Goal: Information Seeking & Learning: Compare options

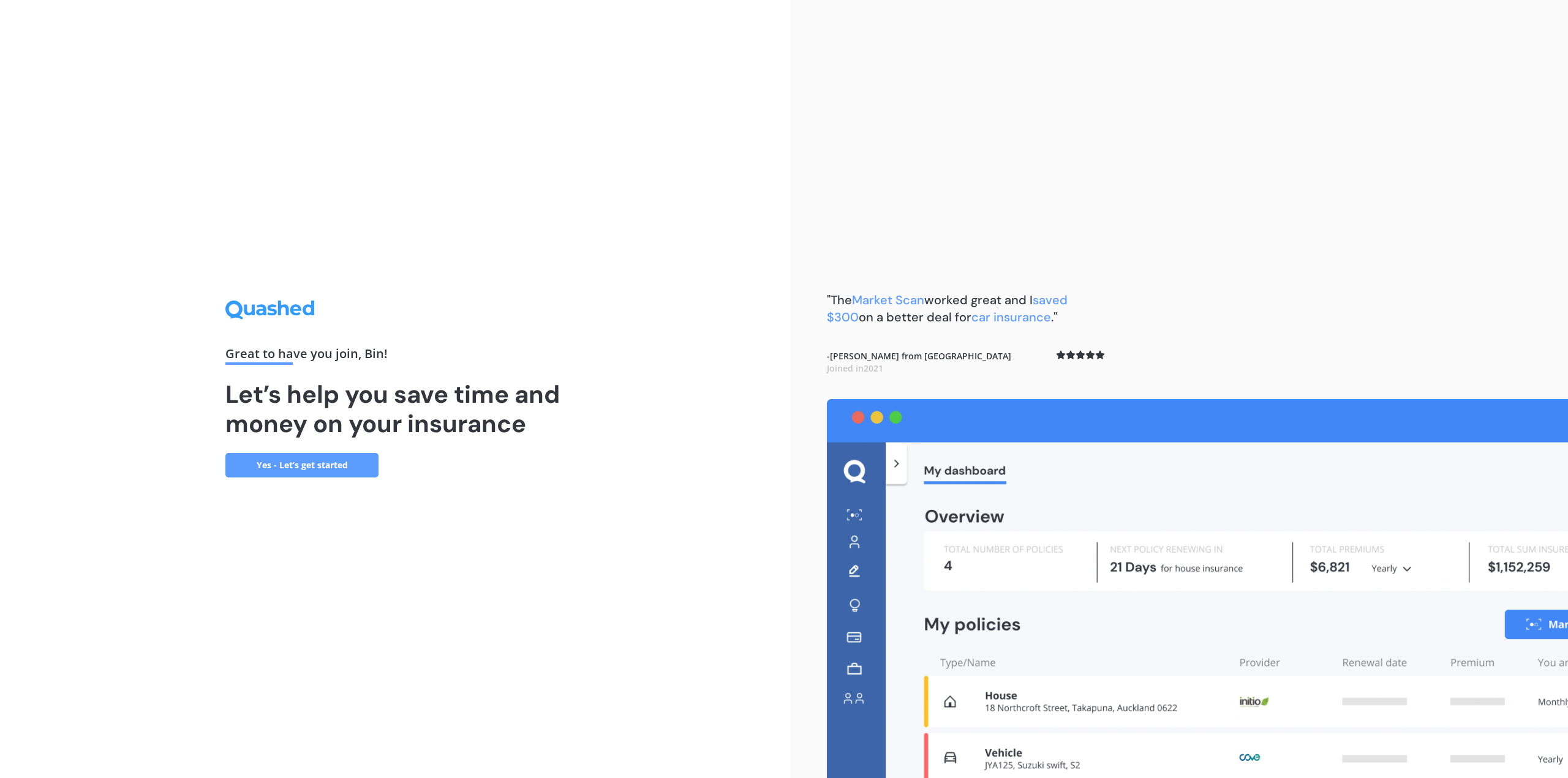
click at [290, 471] on link "Yes - Let’s get started" at bounding box center [302, 465] width 153 height 25
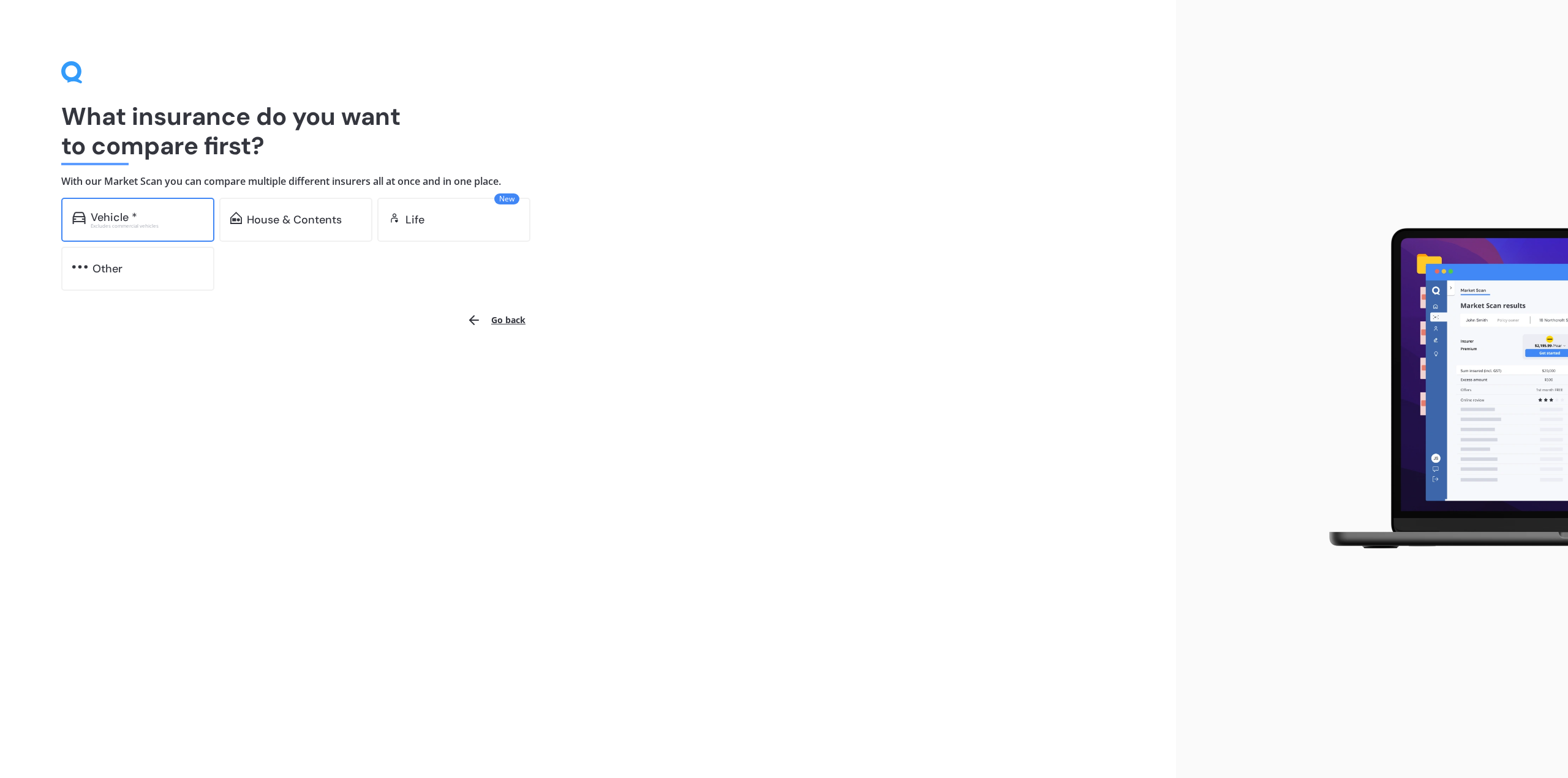
click at [155, 224] on div "Excludes commercial vehicles" at bounding box center [147, 226] width 112 height 5
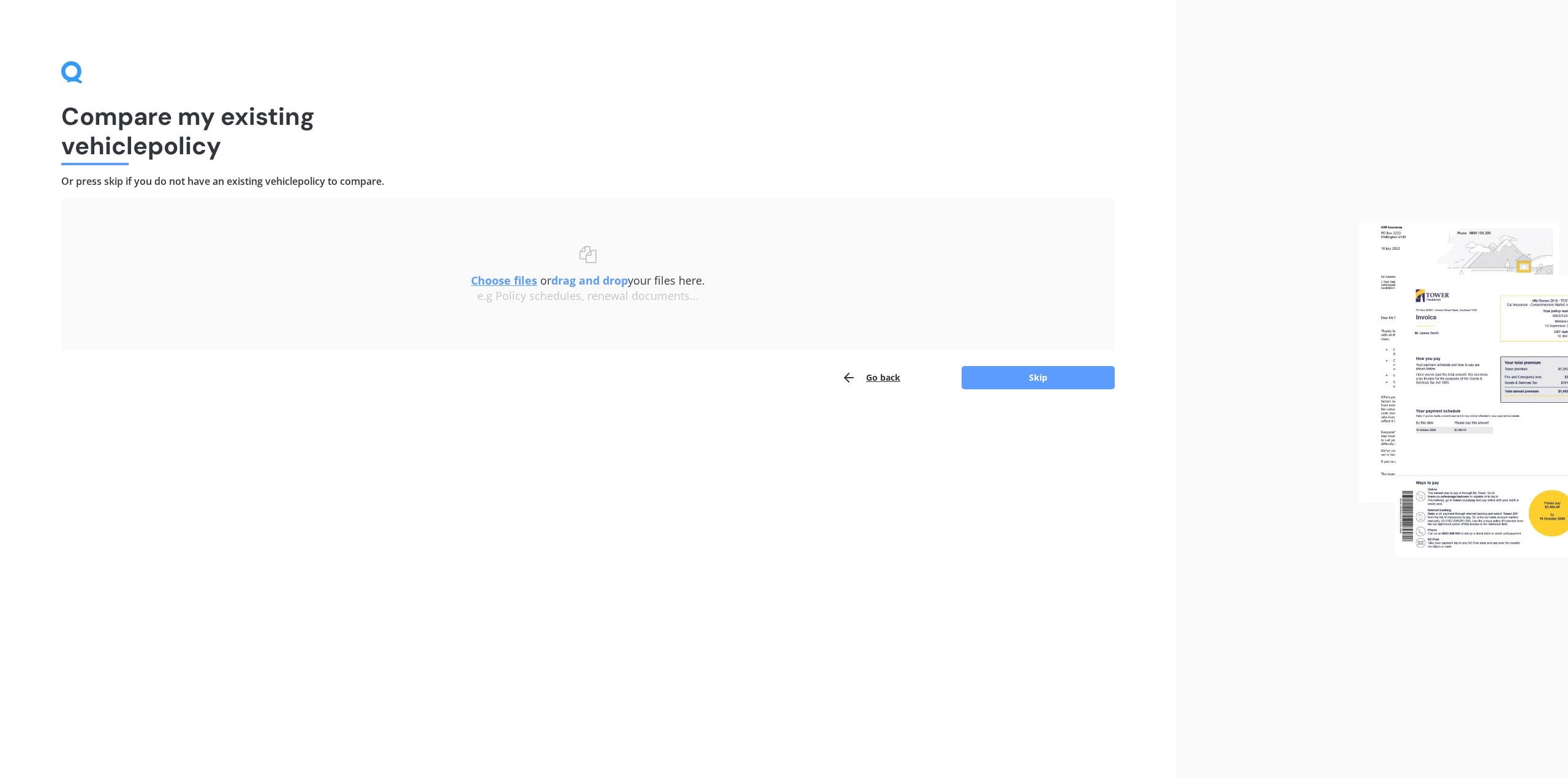
click at [879, 381] on button "Go back" at bounding box center [871, 377] width 59 height 25
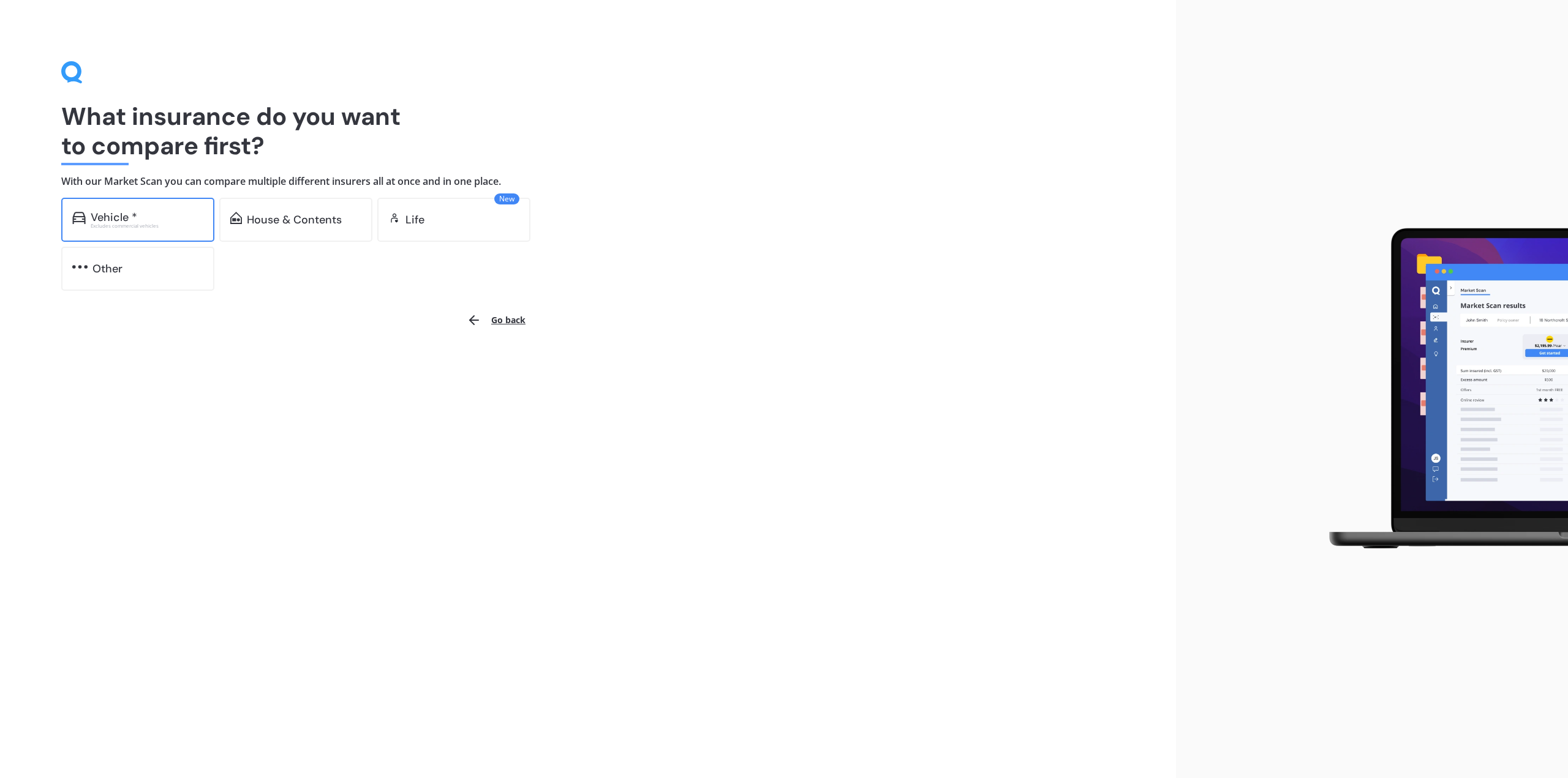
click at [168, 218] on div "Vehicle *" at bounding box center [147, 217] width 112 height 12
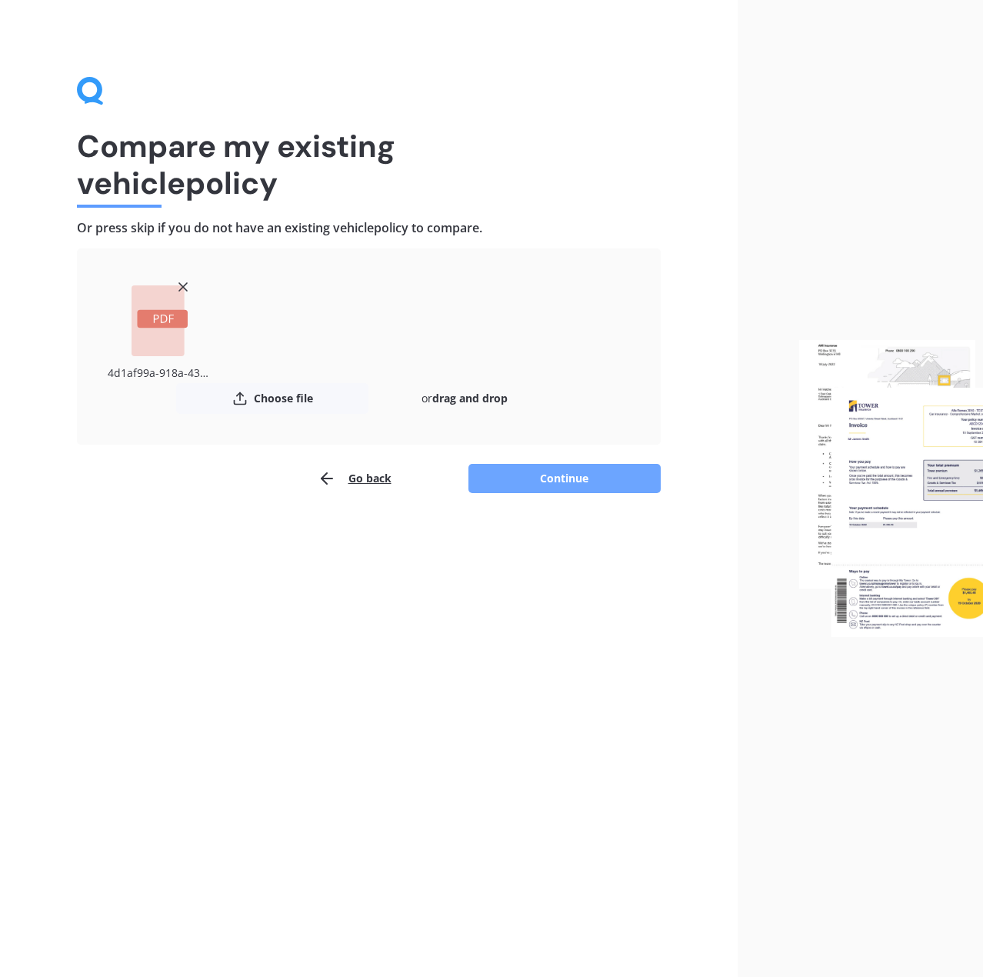
click at [584, 477] on button "Continue" at bounding box center [564, 478] width 192 height 29
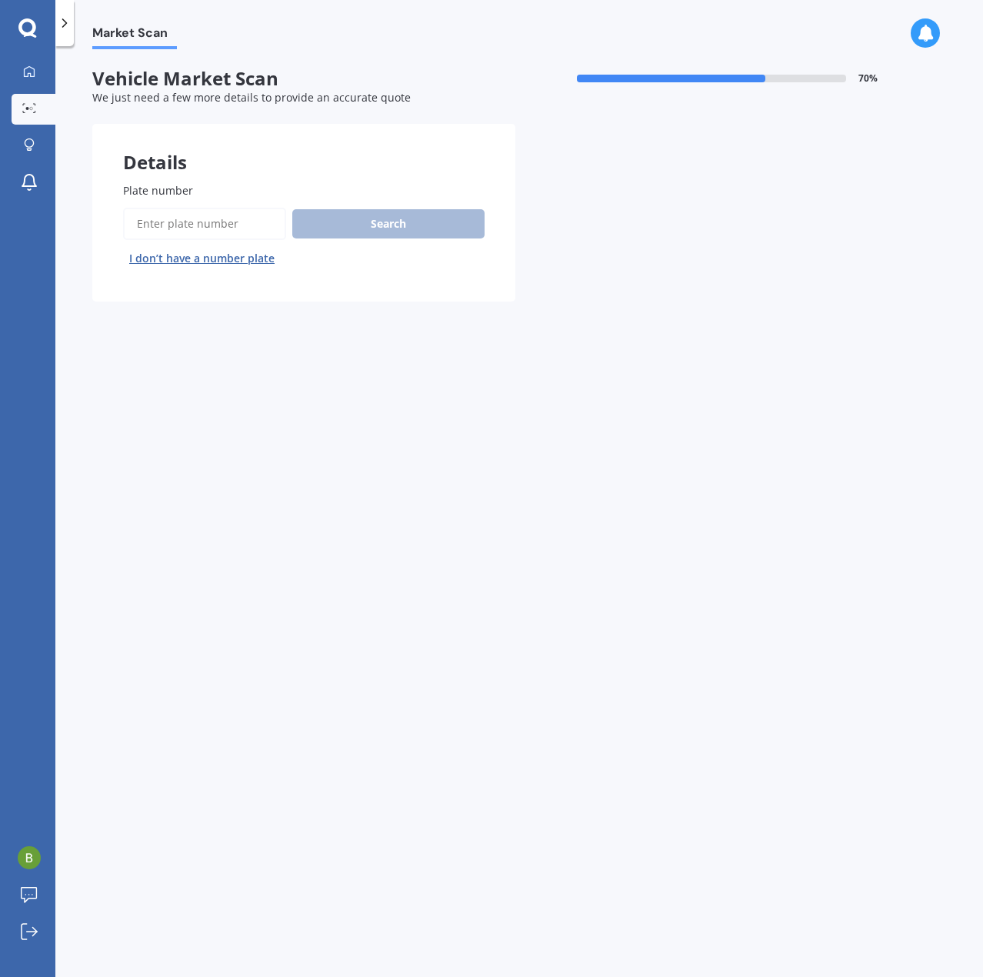
click at [189, 217] on input "Plate number" at bounding box center [204, 224] width 163 height 32
type input "GPF733"
click at [355, 217] on button "Search" at bounding box center [388, 223] width 192 height 29
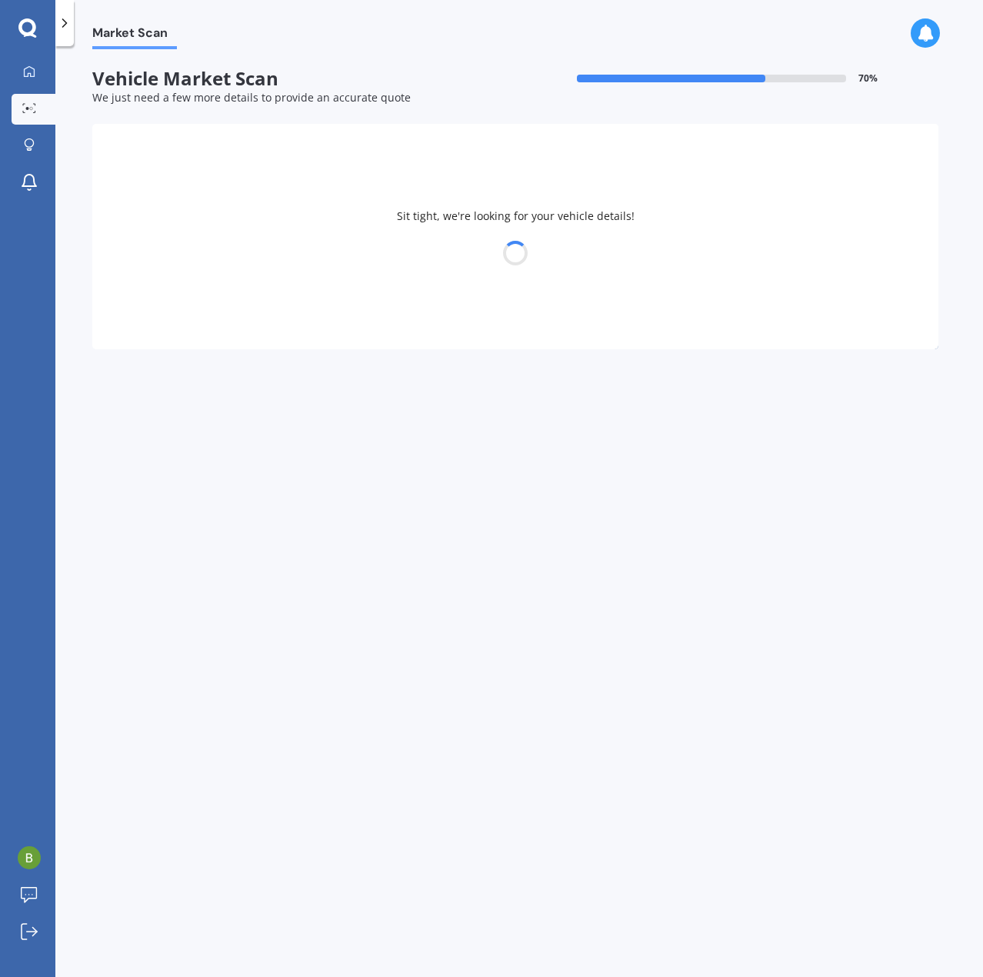
select select "BMW"
select select "X1"
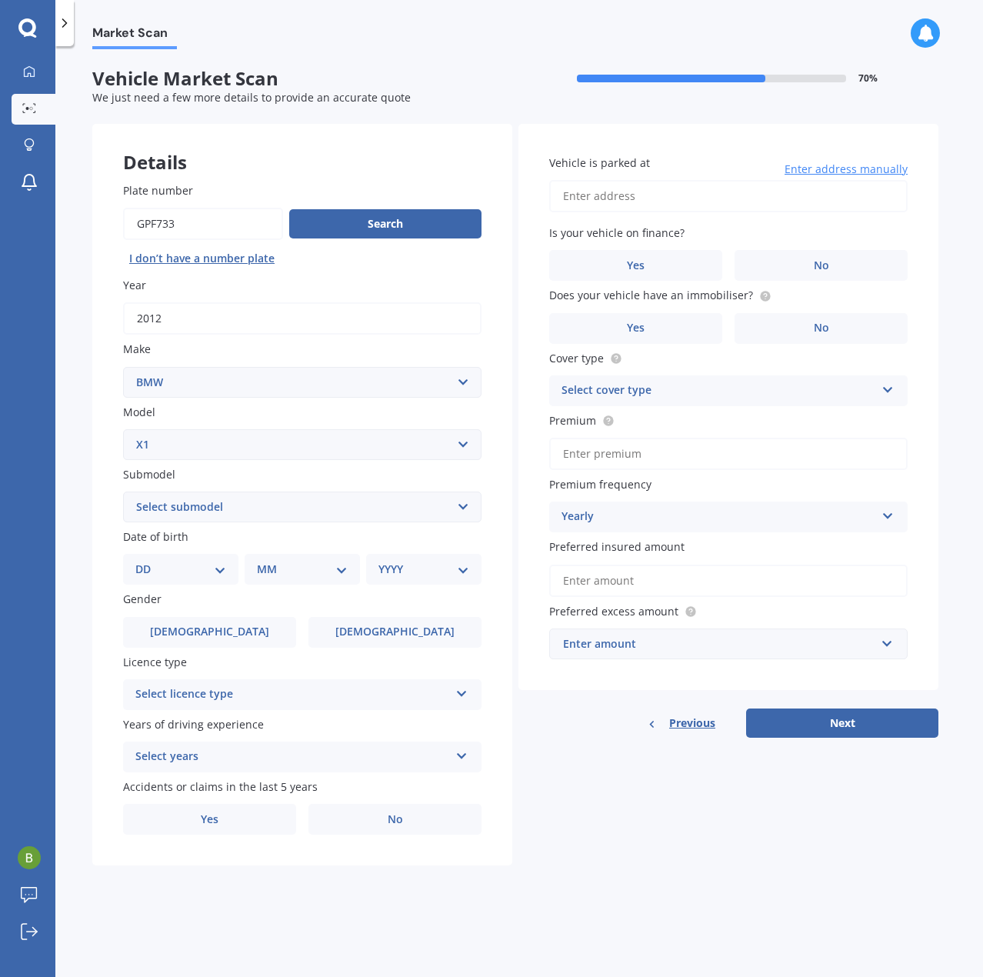
click at [251, 507] on select "Select submodel 18i 2.0 SUV Petrol Turbo 20d 20i 23d 25i SDrive 18d Station Wag…" at bounding box center [302, 506] width 358 height 31
click at [222, 508] on select "Select submodel 18i 2.0 SUV Petrol Turbo 20d 20i 23d 25i SDrive 18d Station Wag…" at bounding box center [302, 506] width 358 height 31
select select "20D"
click at [123, 491] on select "Select submodel 18i 2.0 SUV Petrol Turbo 20d 20i 23d 25i SDrive 18d Station Wag…" at bounding box center [302, 506] width 358 height 31
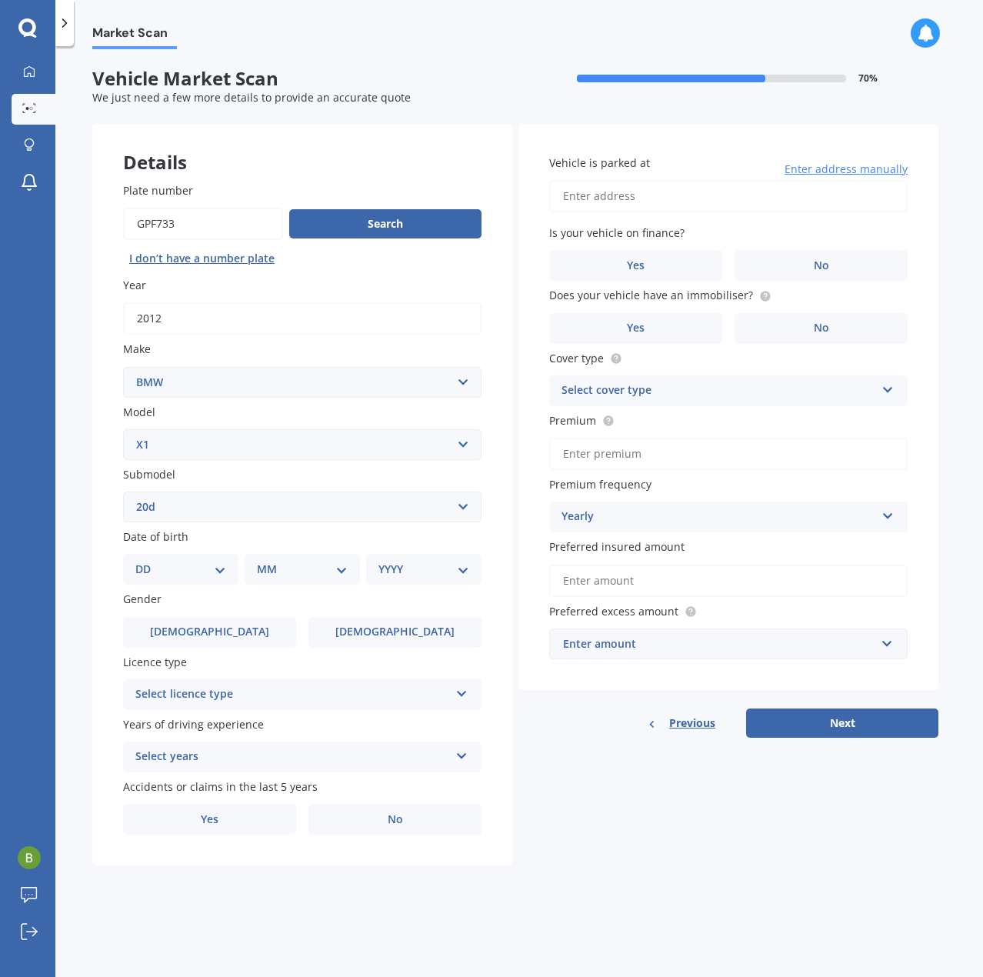
click at [214, 571] on select "DD 01 02 03 04 05 06 07 08 09 10 11 12 13 14 15 16 17 18 19 20 21 22 23 24 25 2…" at bounding box center [180, 569] width 91 height 17
select select "13"
click at [148, 561] on select "DD 01 02 03 04 05 06 07 08 09 10 11 12 13 14 15 16 17 18 19 20 21 22 23 24 25 2…" at bounding box center [180, 569] width 91 height 17
click at [316, 570] on select "MM 01 02 03 04 05 06 07 08 09 10 11 12" at bounding box center [305, 569] width 85 height 17
select select "09"
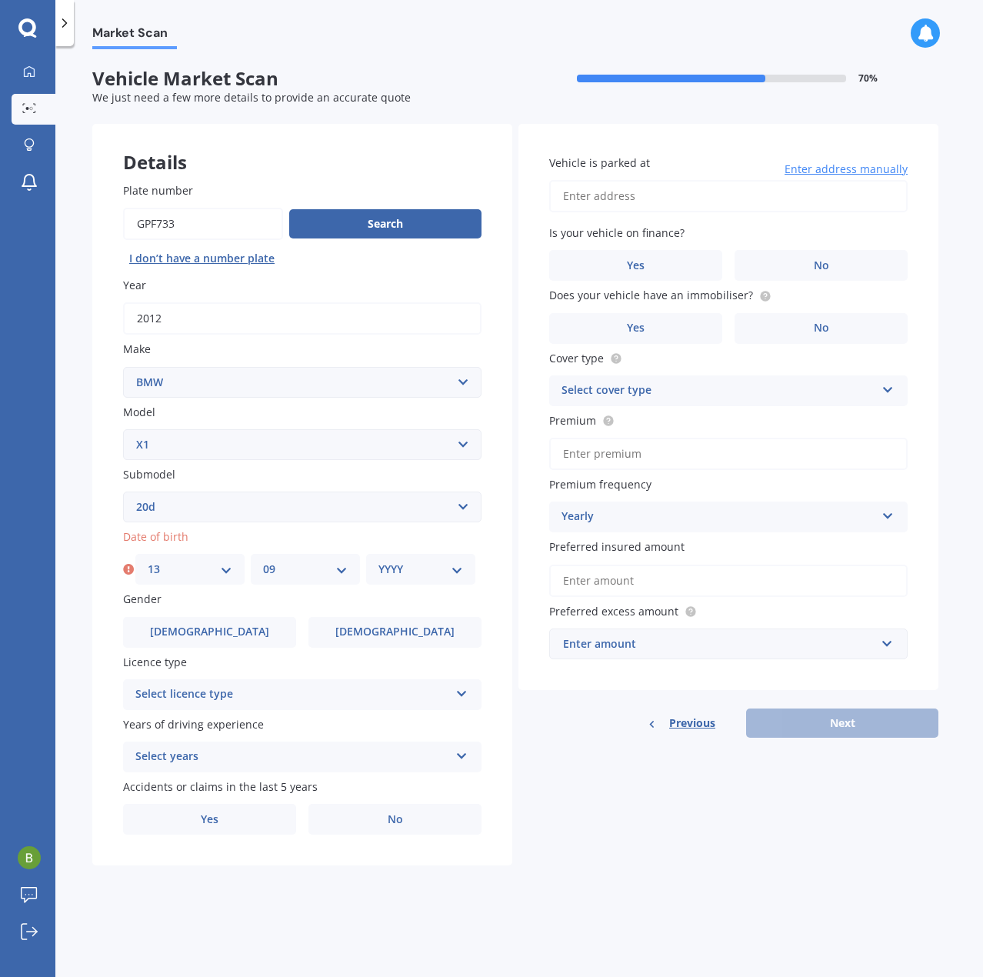
click at [263, 561] on select "MM 01 02 03 04 05 06 07 08 09 10 11 12" at bounding box center [305, 569] width 85 height 17
click at [412, 574] on select "YYYY 2025 2024 2023 2022 2021 2020 2019 2018 2017 2016 2015 2014 2013 2012 2011…" at bounding box center [420, 569] width 85 height 17
select select "1987"
click at [378, 561] on select "YYYY 2025 2024 2023 2022 2021 2020 2019 2018 2017 2016 2015 2014 2013 2012 2011…" at bounding box center [420, 569] width 85 height 17
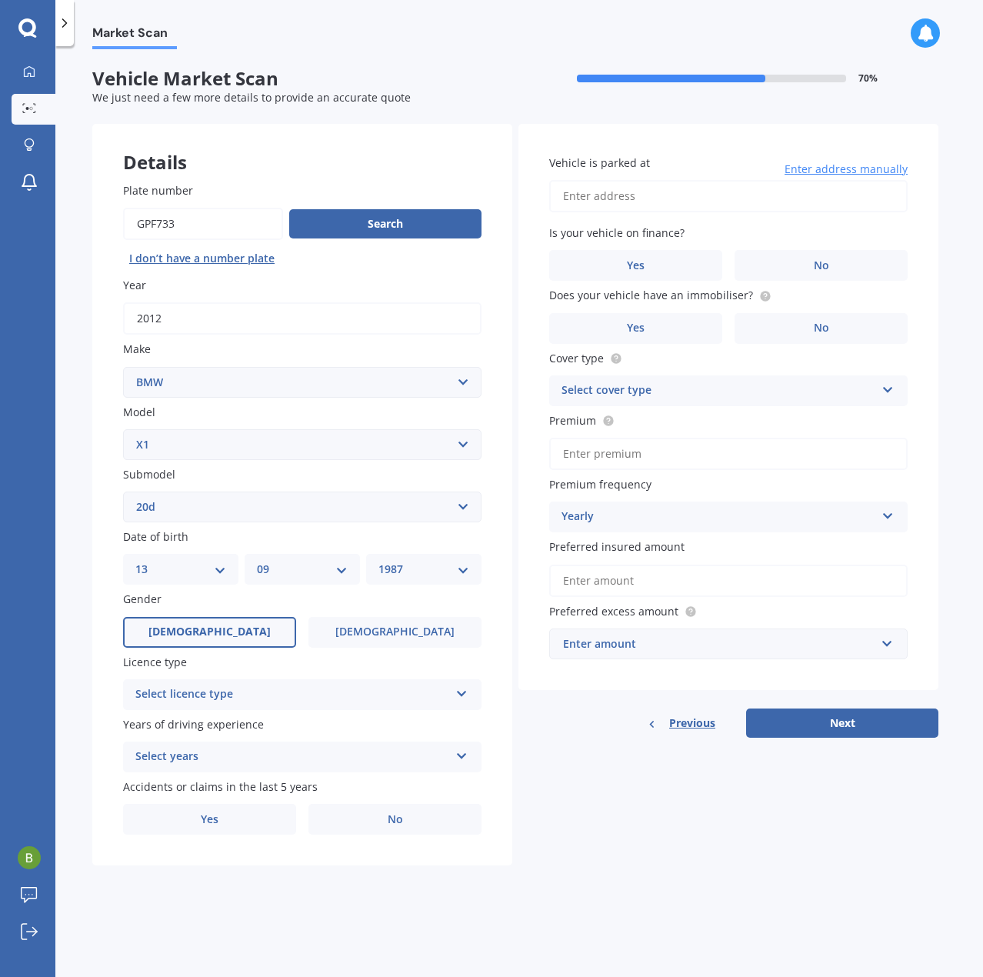
click at [230, 626] on label "[DEMOGRAPHIC_DATA]" at bounding box center [209, 632] width 173 height 31
click at [0, 0] on input "[DEMOGRAPHIC_DATA]" at bounding box center [0, 0] width 0 height 0
click at [239, 690] on div "Select licence type" at bounding box center [292, 694] width 314 height 18
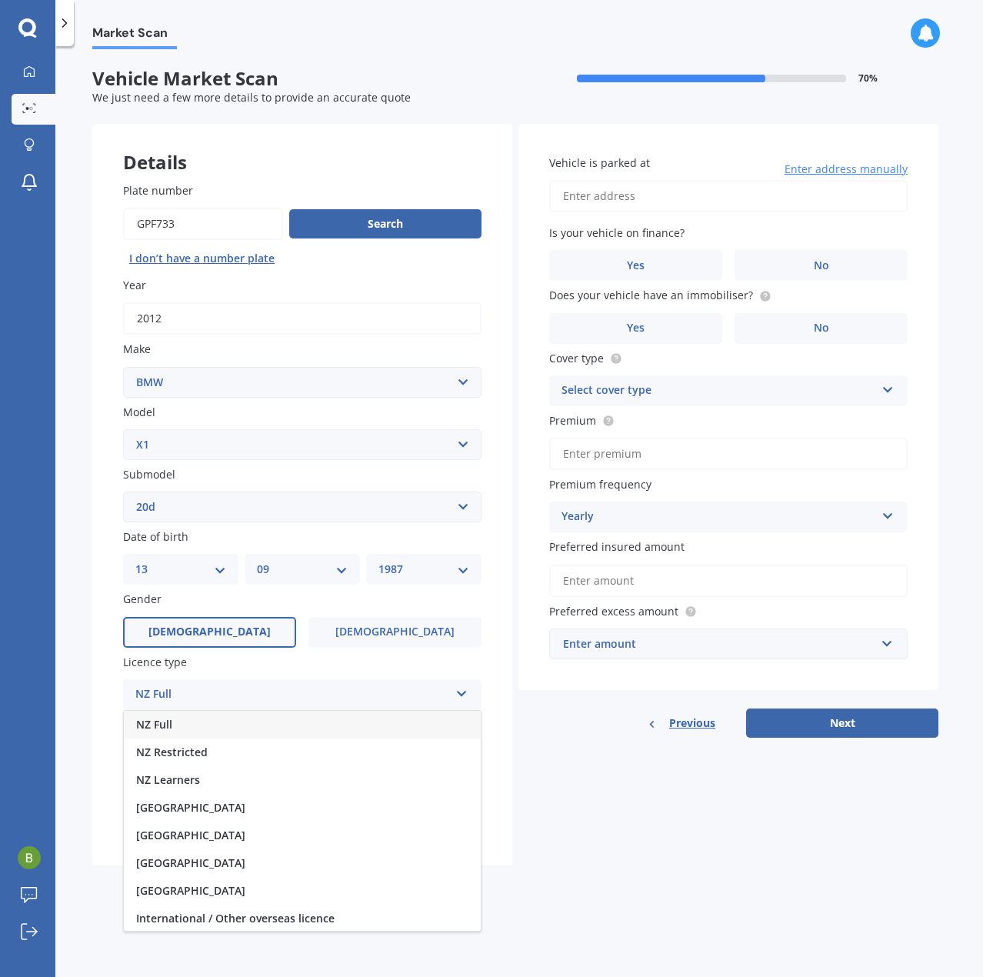
click at [246, 734] on div "NZ Full" at bounding box center [302, 724] width 357 height 28
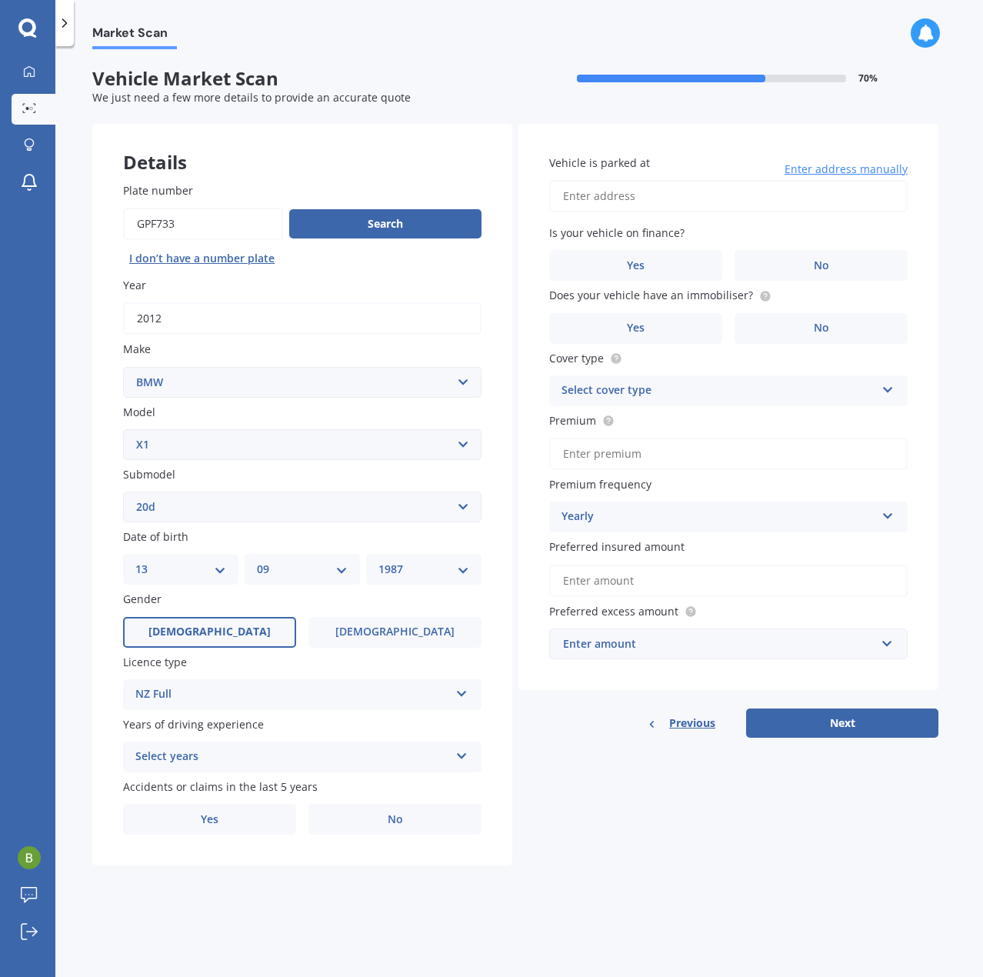
click at [235, 757] on div "Select years" at bounding box center [292, 756] width 314 height 18
click at [225, 784] on div "5 or more years" at bounding box center [302, 787] width 357 height 28
click at [378, 822] on label "No" at bounding box center [394, 819] width 173 height 31
click at [0, 0] on input "No" at bounding box center [0, 0] width 0 height 0
click at [623, 201] on input "Vehicle is parked at" at bounding box center [728, 196] width 358 height 32
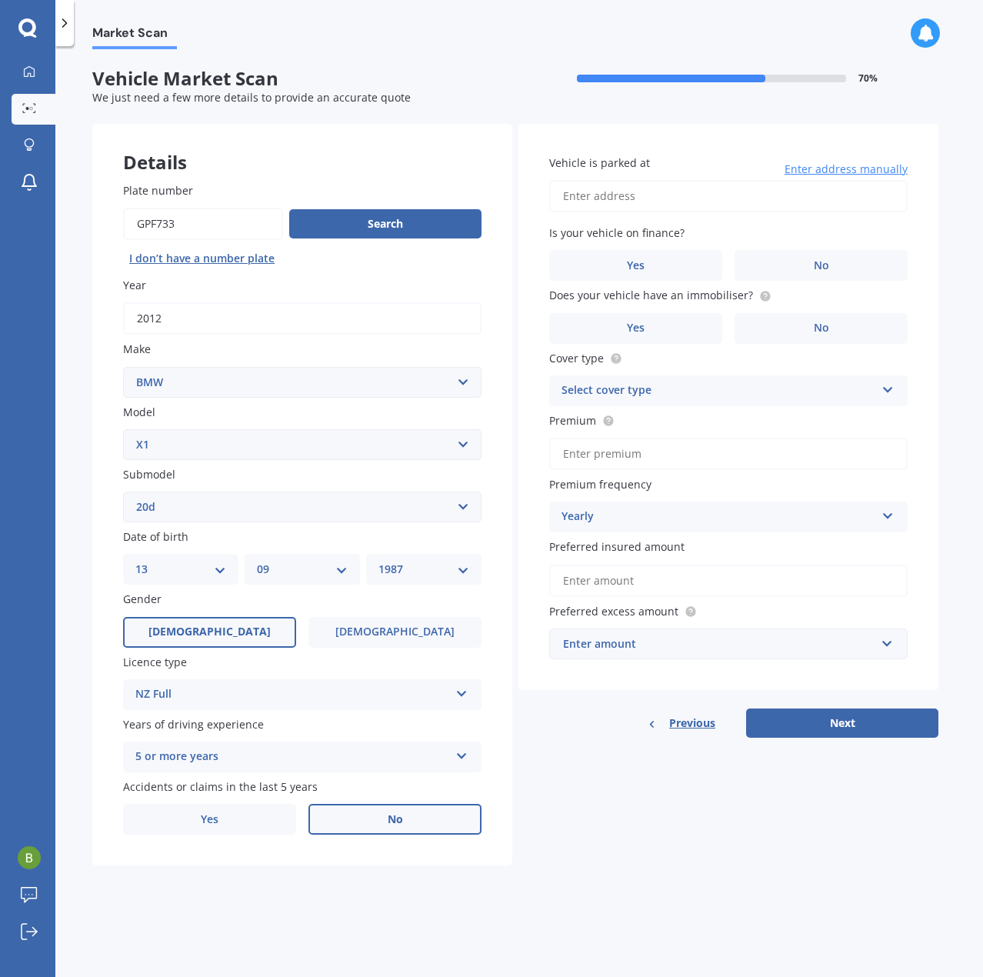
type input "[STREET_ADDRESS]"
click at [795, 269] on label "No" at bounding box center [820, 265] width 173 height 31
click at [0, 0] on input "No" at bounding box center [0, 0] width 0 height 0
click at [687, 327] on label "Yes" at bounding box center [635, 328] width 173 height 31
click at [0, 0] on input "Yes" at bounding box center [0, 0] width 0 height 0
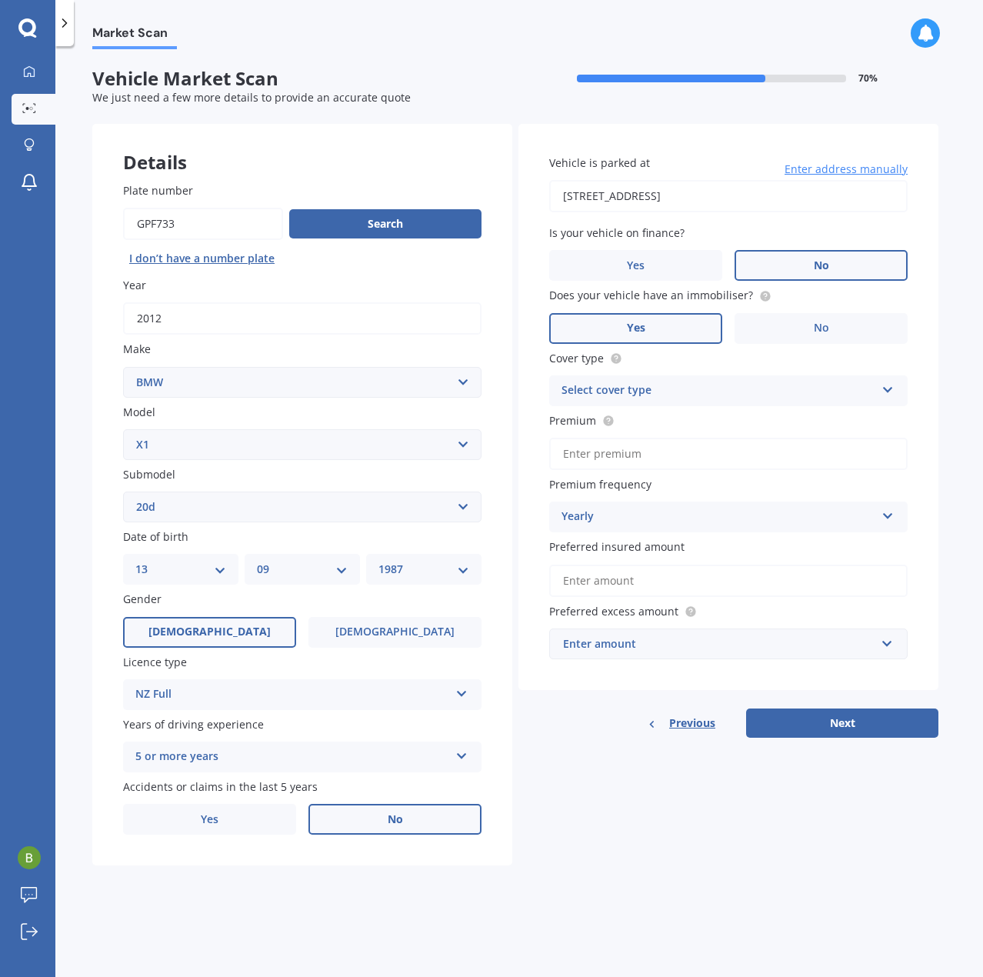
click at [641, 387] on div "Select cover type" at bounding box center [718, 390] width 314 height 18
click at [653, 421] on div "Comprehensive" at bounding box center [728, 421] width 357 height 28
click at [647, 460] on input "Premium" at bounding box center [728, 454] width 358 height 32
click at [604, 452] on input "Premium" at bounding box center [728, 454] width 358 height 32
click at [698, 483] on label "Premium frequency" at bounding box center [725, 484] width 352 height 16
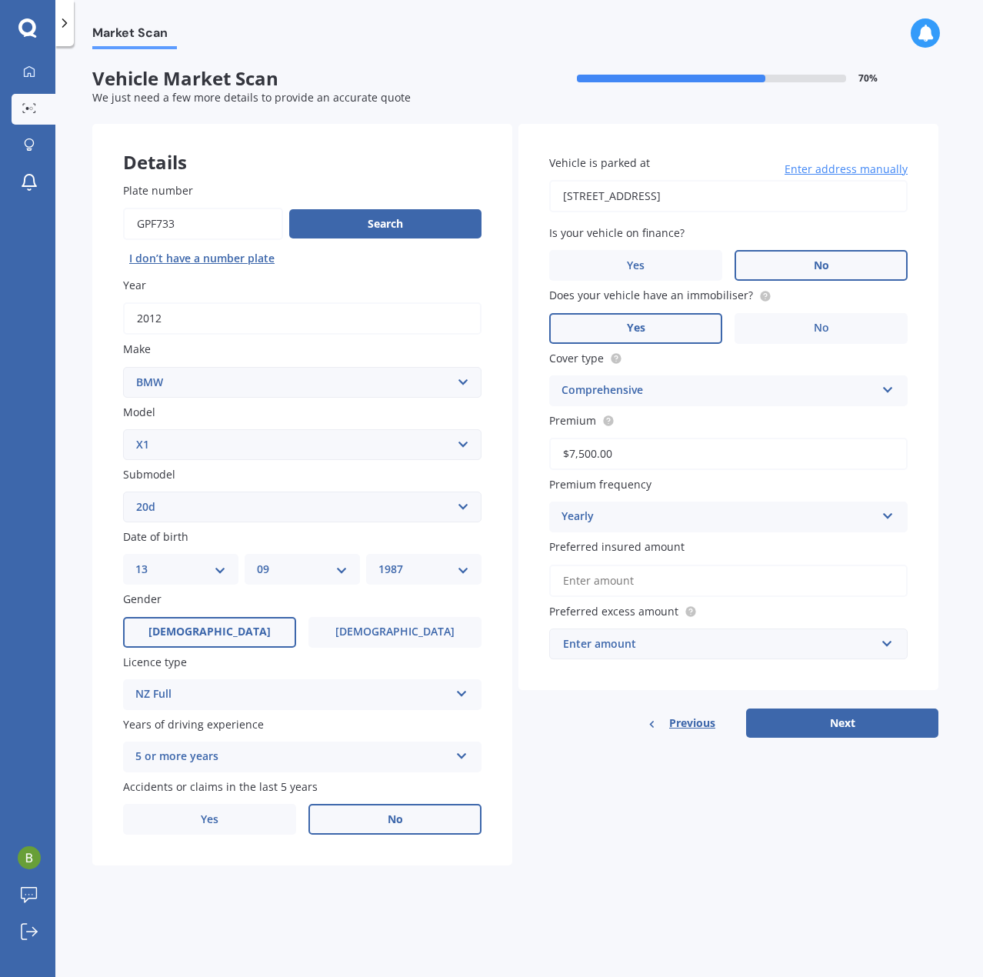
click at [688, 521] on div "Yearly" at bounding box center [718, 516] width 314 height 18
click at [691, 491] on label "Premium frequency" at bounding box center [725, 484] width 352 height 16
click at [694, 520] on div "Yearly" at bounding box center [718, 516] width 314 height 18
click at [694, 530] on div "Yearly Yearly Six-Monthly Quarterly Monthly Fortnightly Weekly" at bounding box center [728, 516] width 358 height 31
click at [687, 582] on input "Preferred insured amount" at bounding box center [728, 580] width 358 height 32
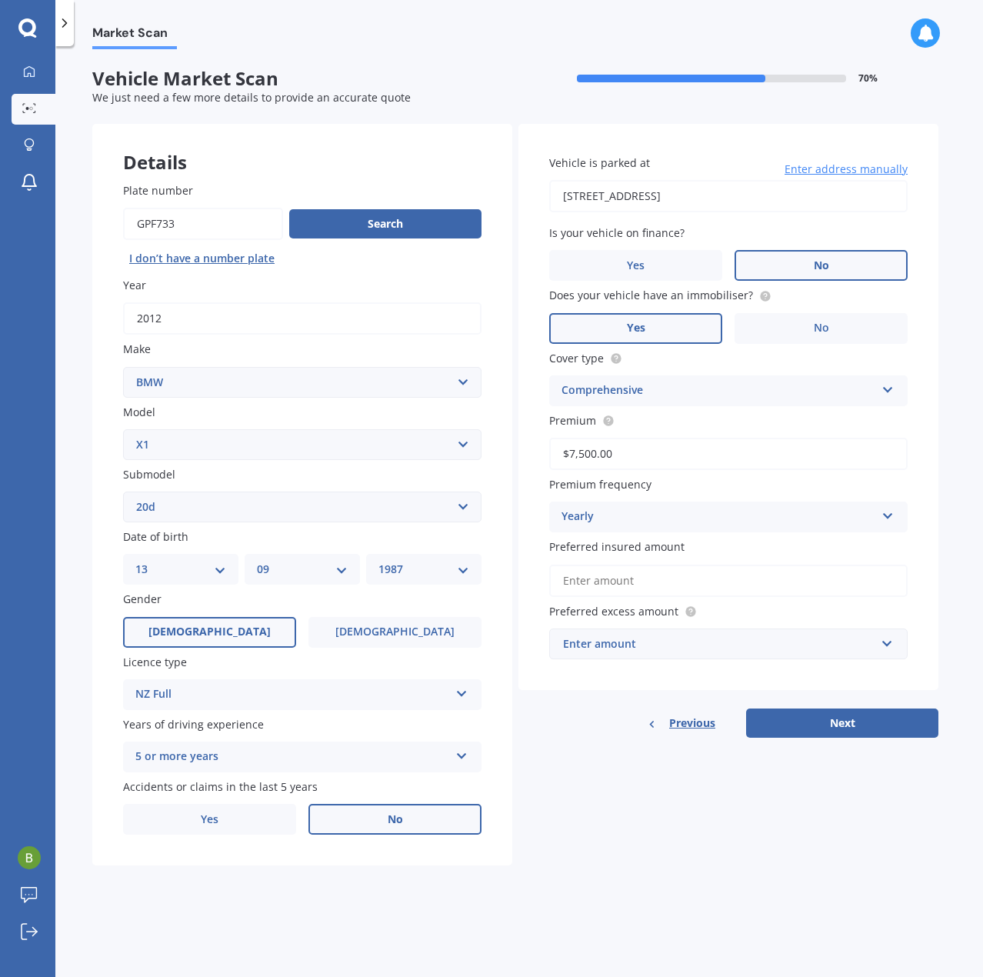
click at [607, 425] on circle at bounding box center [608, 420] width 10 height 10
drag, startPoint x: 681, startPoint y: 458, endPoint x: 507, endPoint y: 447, distance: 174.2
click at [507, 447] on div "Details Plate number Search I don’t have a number plate Year [DATE] Make Select…" at bounding box center [515, 495] width 846 height 742
type input "$900.00"
click at [650, 578] on input "Preferred insured amount" at bounding box center [728, 580] width 358 height 32
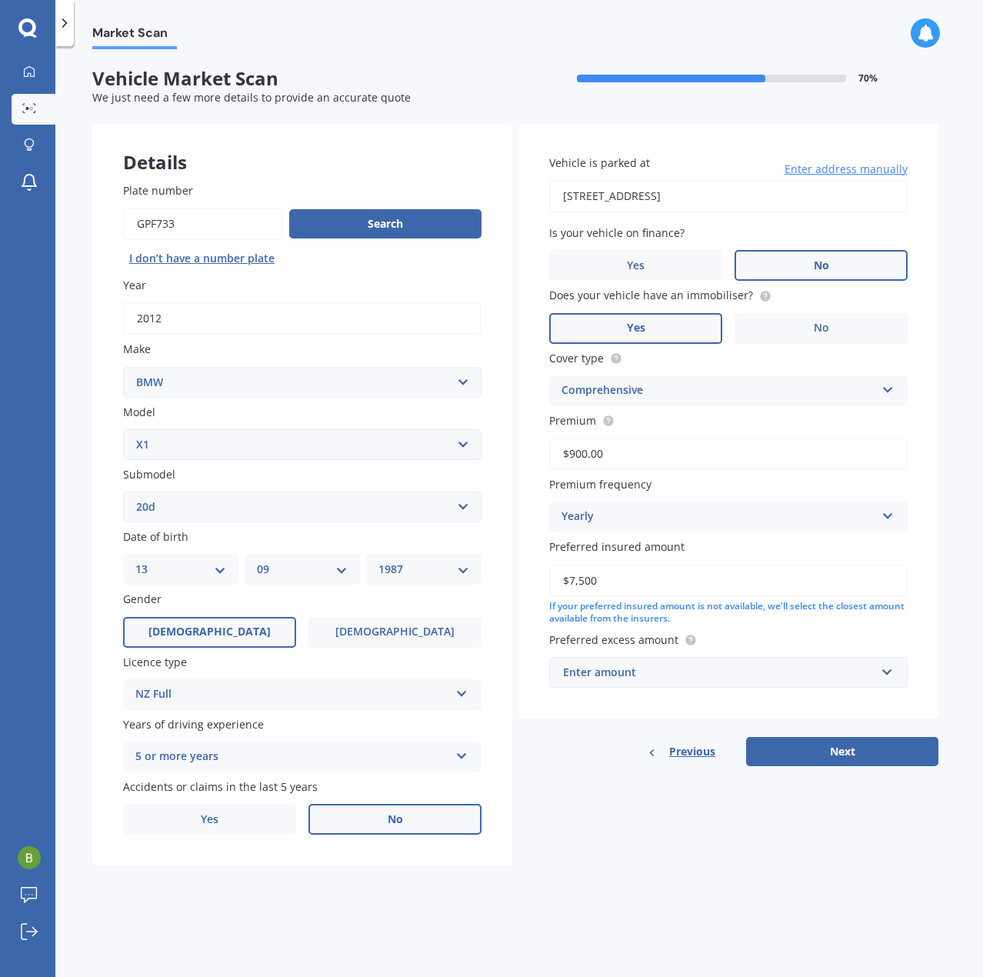
type input "$7,500"
click at [833, 674] on div "Enter amount" at bounding box center [719, 672] width 312 height 17
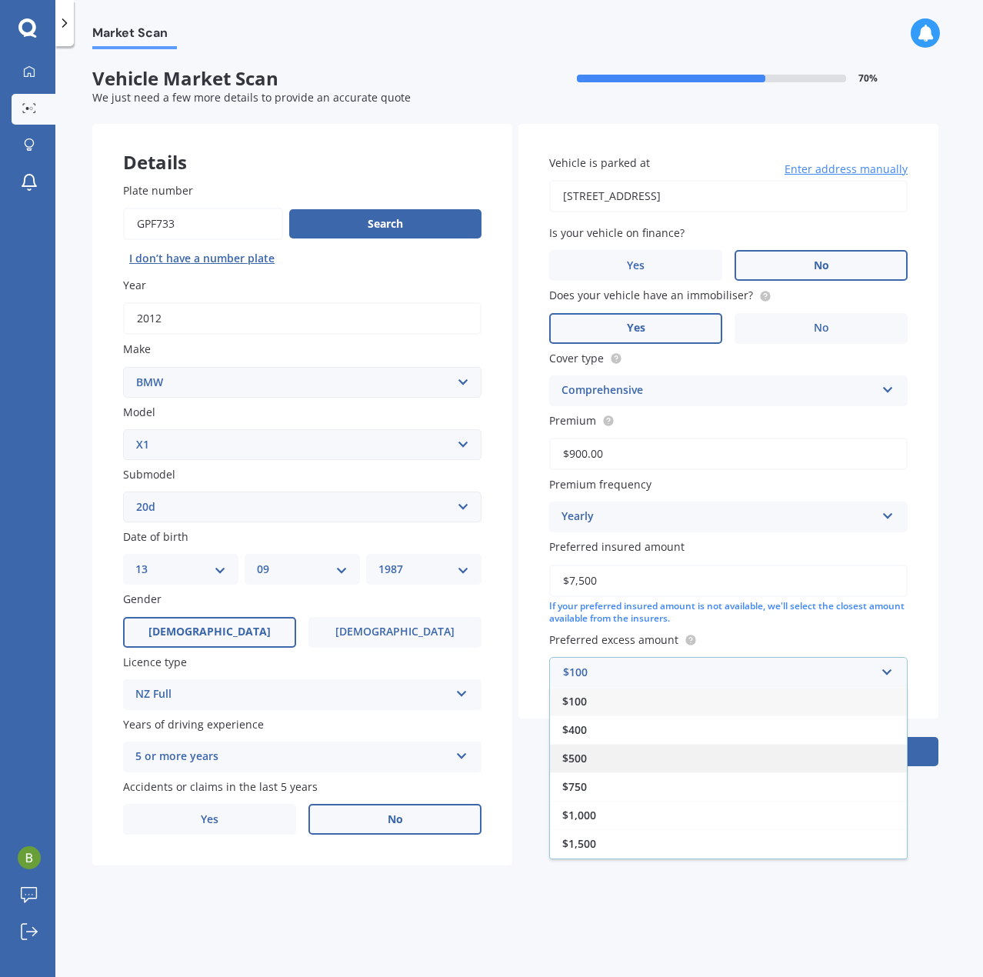
click at [707, 756] on div "$500" at bounding box center [728, 758] width 357 height 28
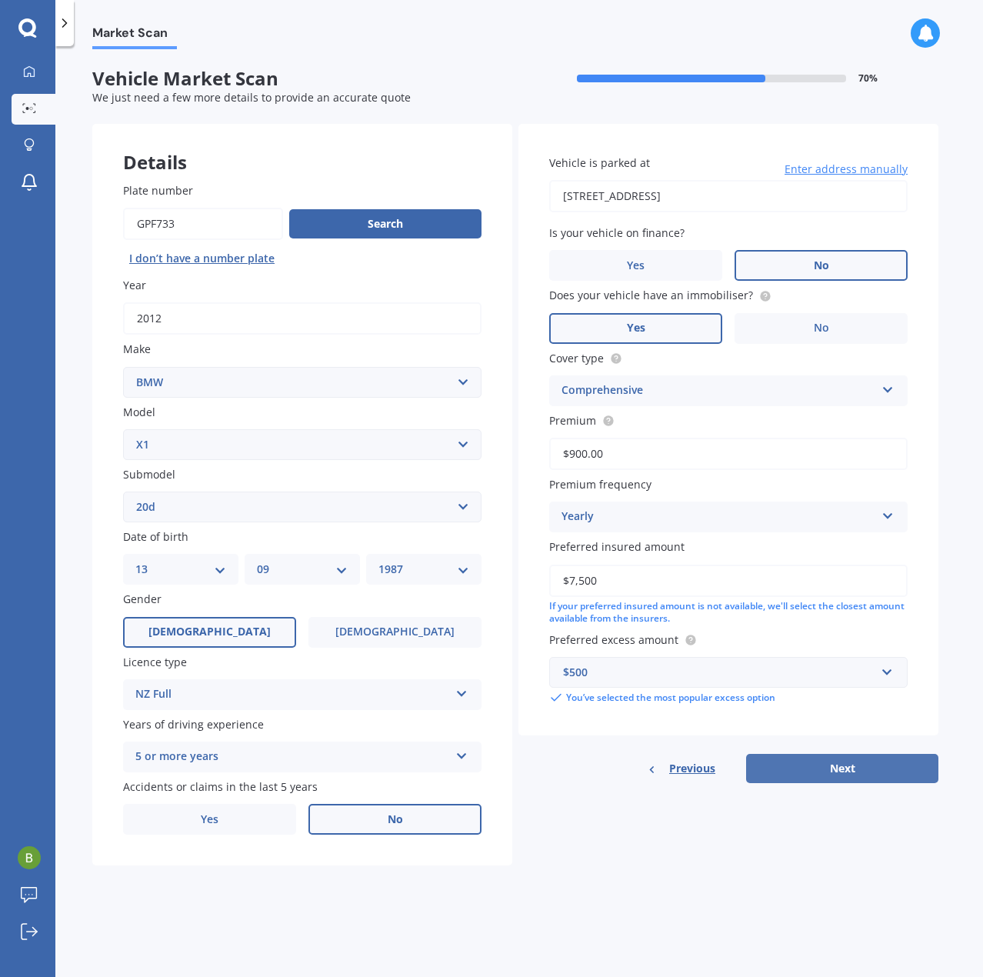
click at [845, 771] on button "Next" at bounding box center [842, 768] width 192 height 29
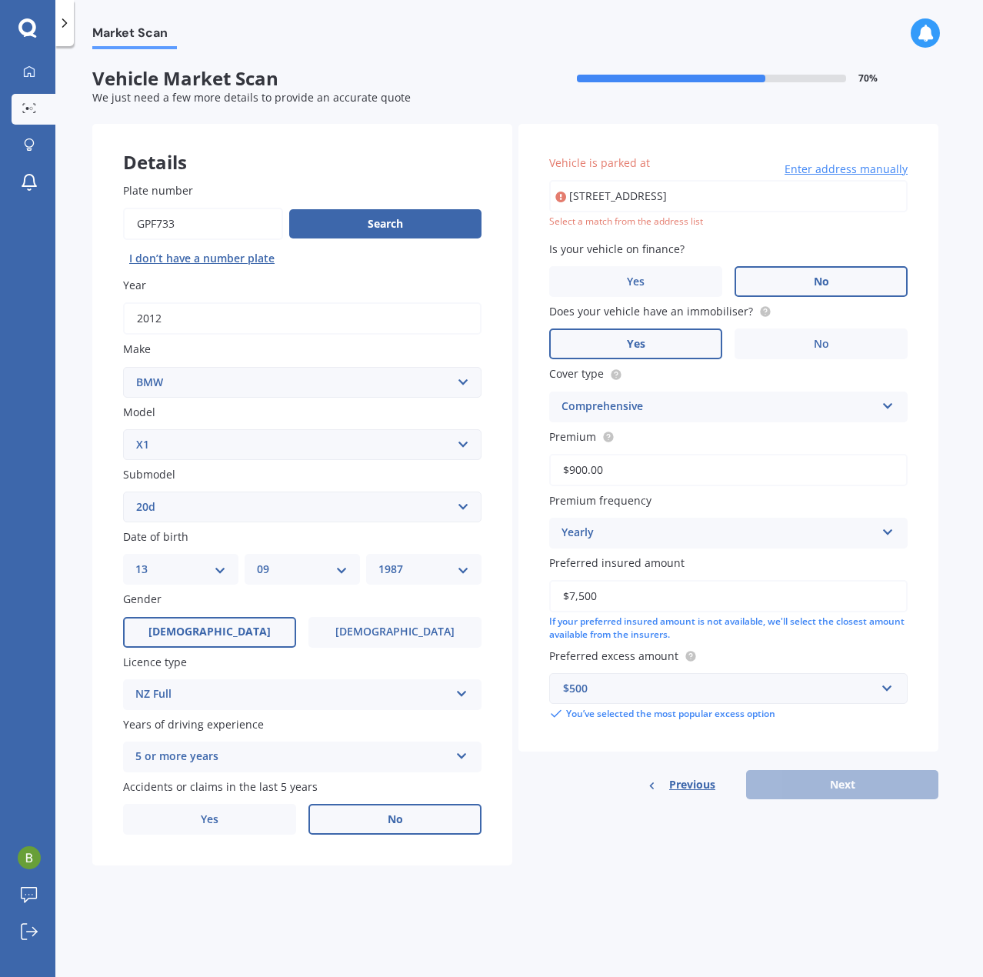
click at [721, 197] on input "[STREET_ADDRESS]" at bounding box center [728, 196] width 358 height 32
click at [888, 205] on input "[STREET_ADDRESS]" at bounding box center [728, 196] width 358 height 32
drag, startPoint x: 888, startPoint y: 190, endPoint x: 677, endPoint y: 191, distance: 211.5
click at [677, 191] on input "[STREET_ADDRESS]" at bounding box center [728, 196] width 358 height 32
click at [949, 271] on div "Market Scan Vehicle Market Scan 70 % We just need a few more details to provide…" at bounding box center [518, 514] width 927 height 930
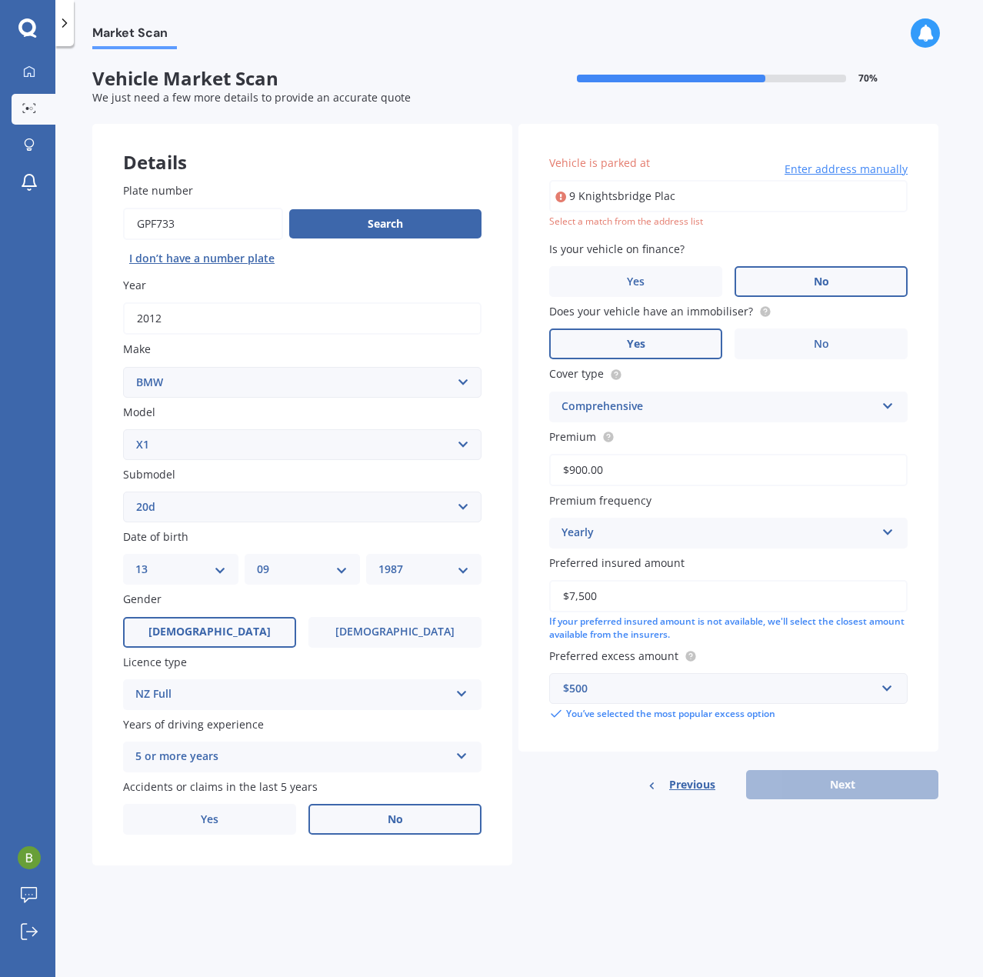
click at [707, 188] on input "9 Knightsbridge Plac" at bounding box center [728, 196] width 358 height 32
type input "[STREET_ADDRESS]"
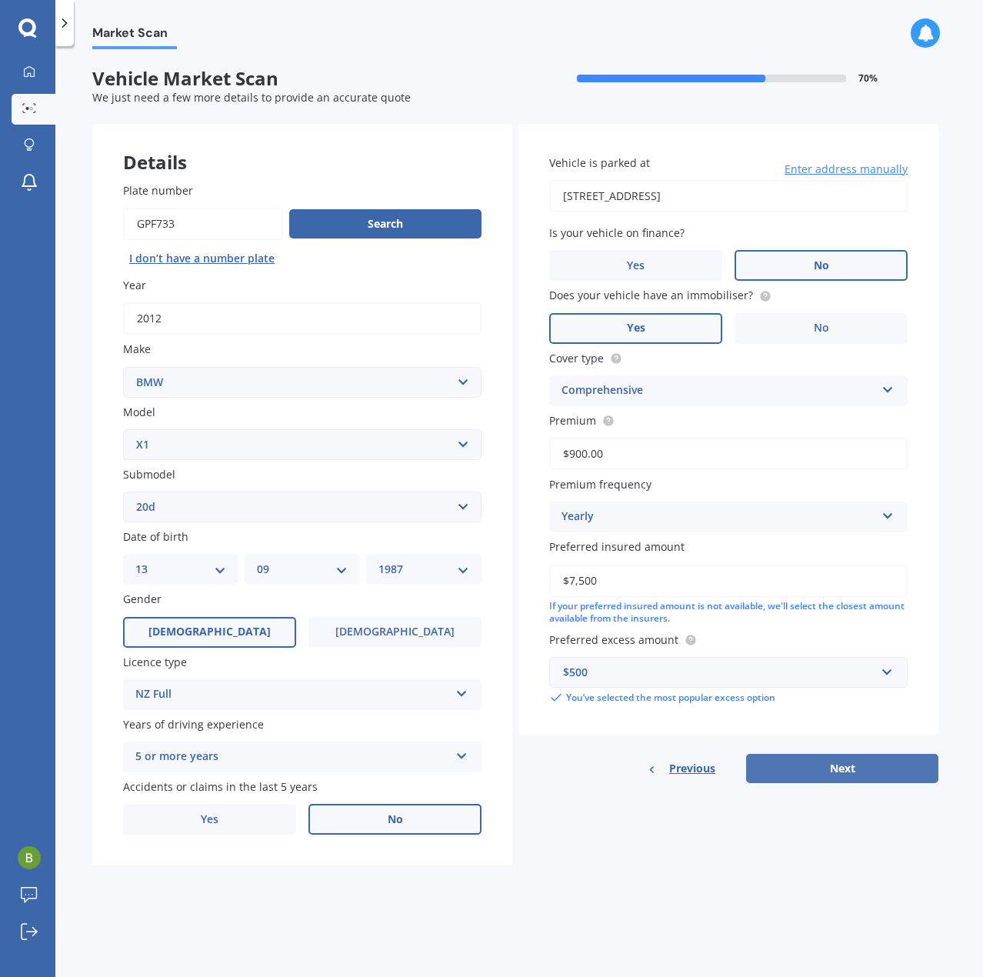
click at [860, 766] on button "Next" at bounding box center [842, 768] width 192 height 29
select select "13"
select select "09"
select select "1987"
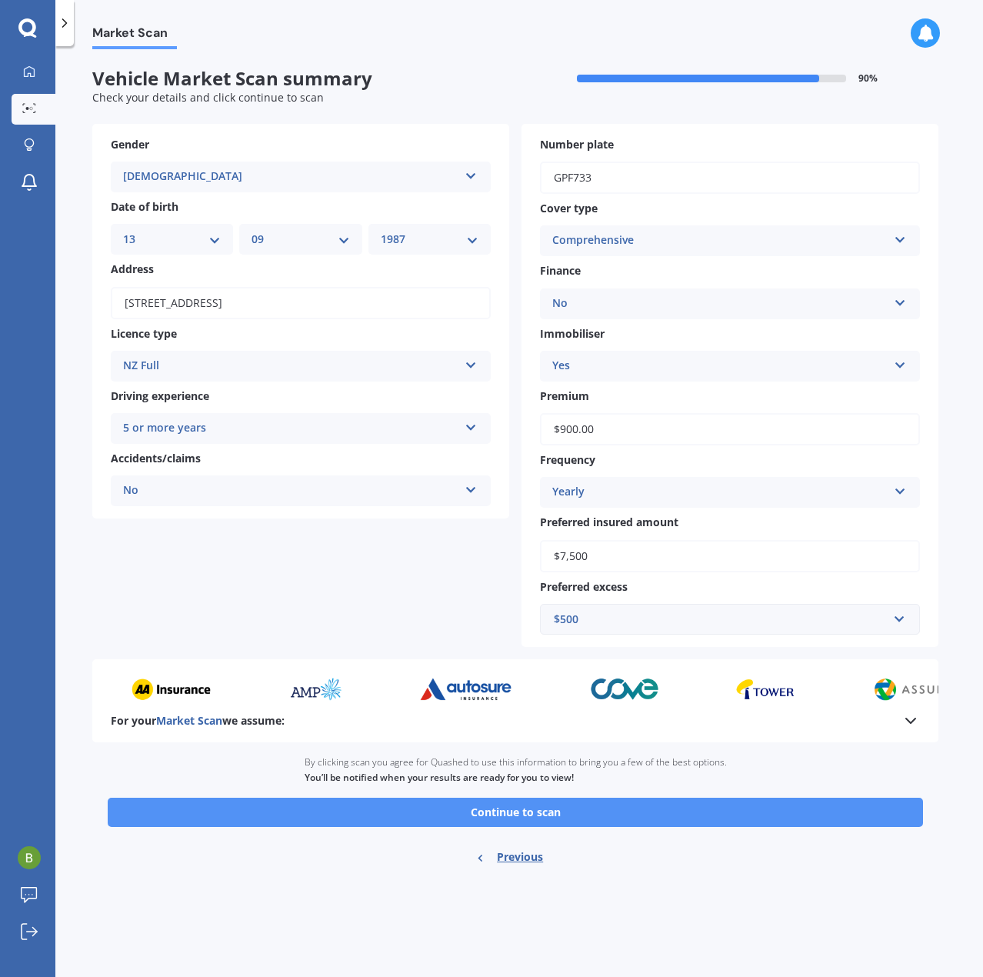
click at [626, 807] on button "Continue to scan" at bounding box center [515, 811] width 815 height 29
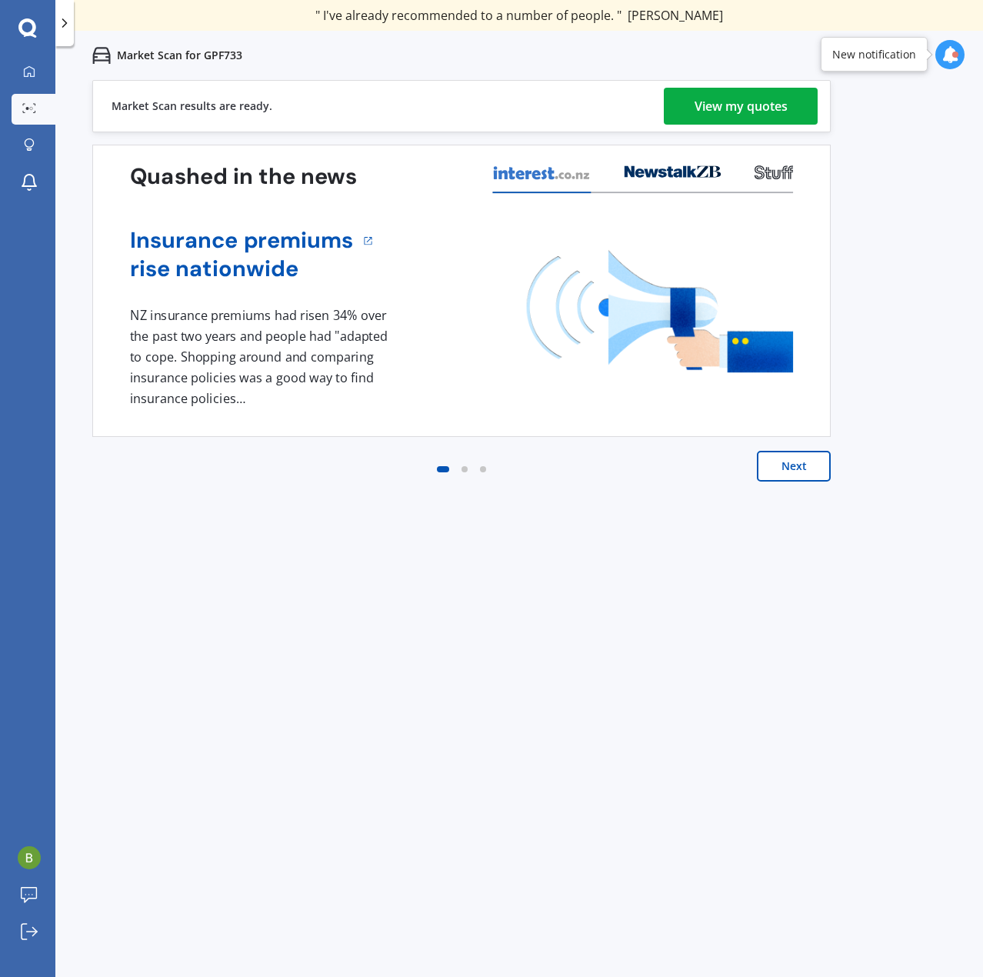
click at [723, 105] on div "View my quotes" at bounding box center [740, 106] width 93 height 37
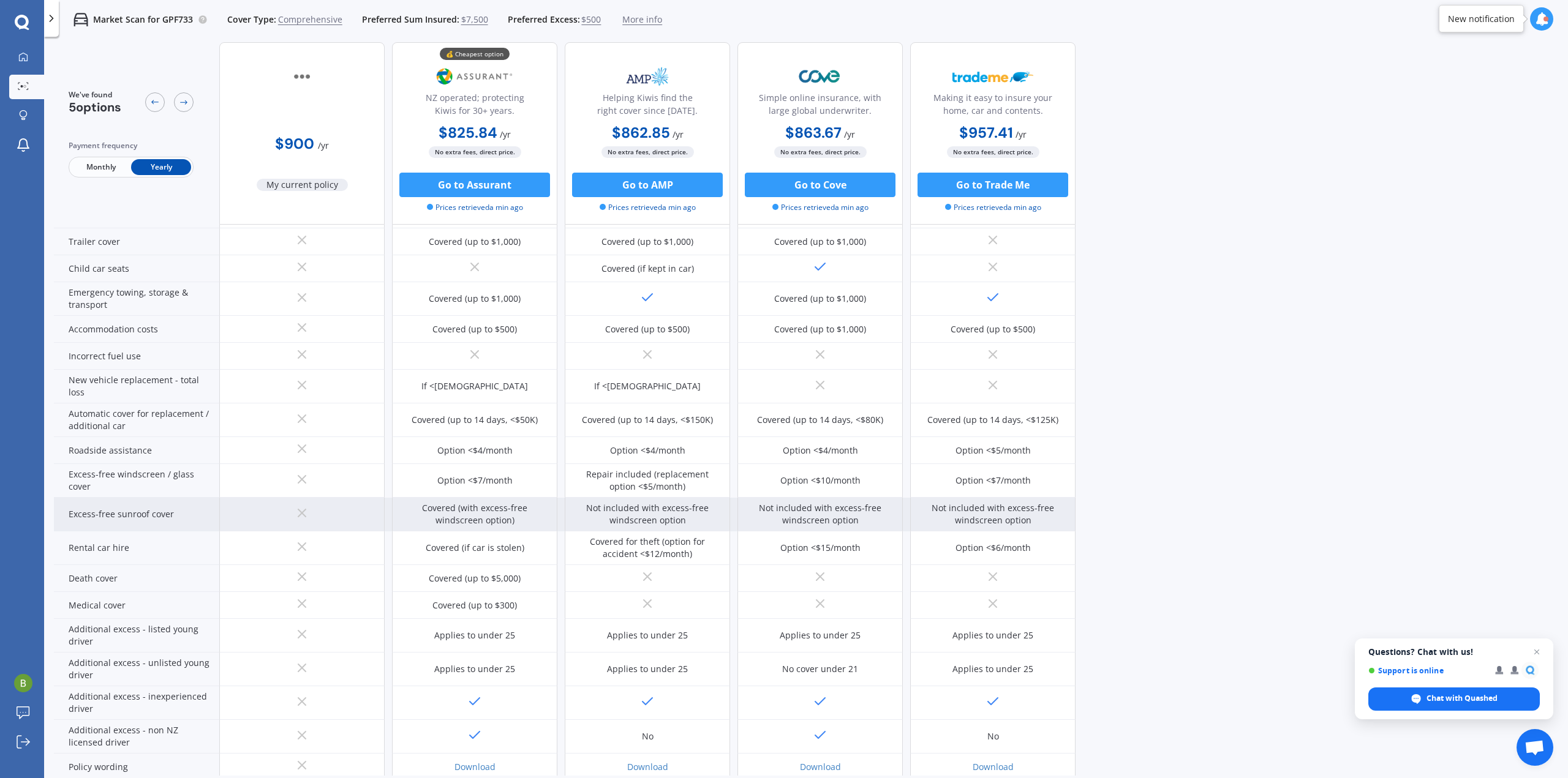
scroll to position [301, 0]
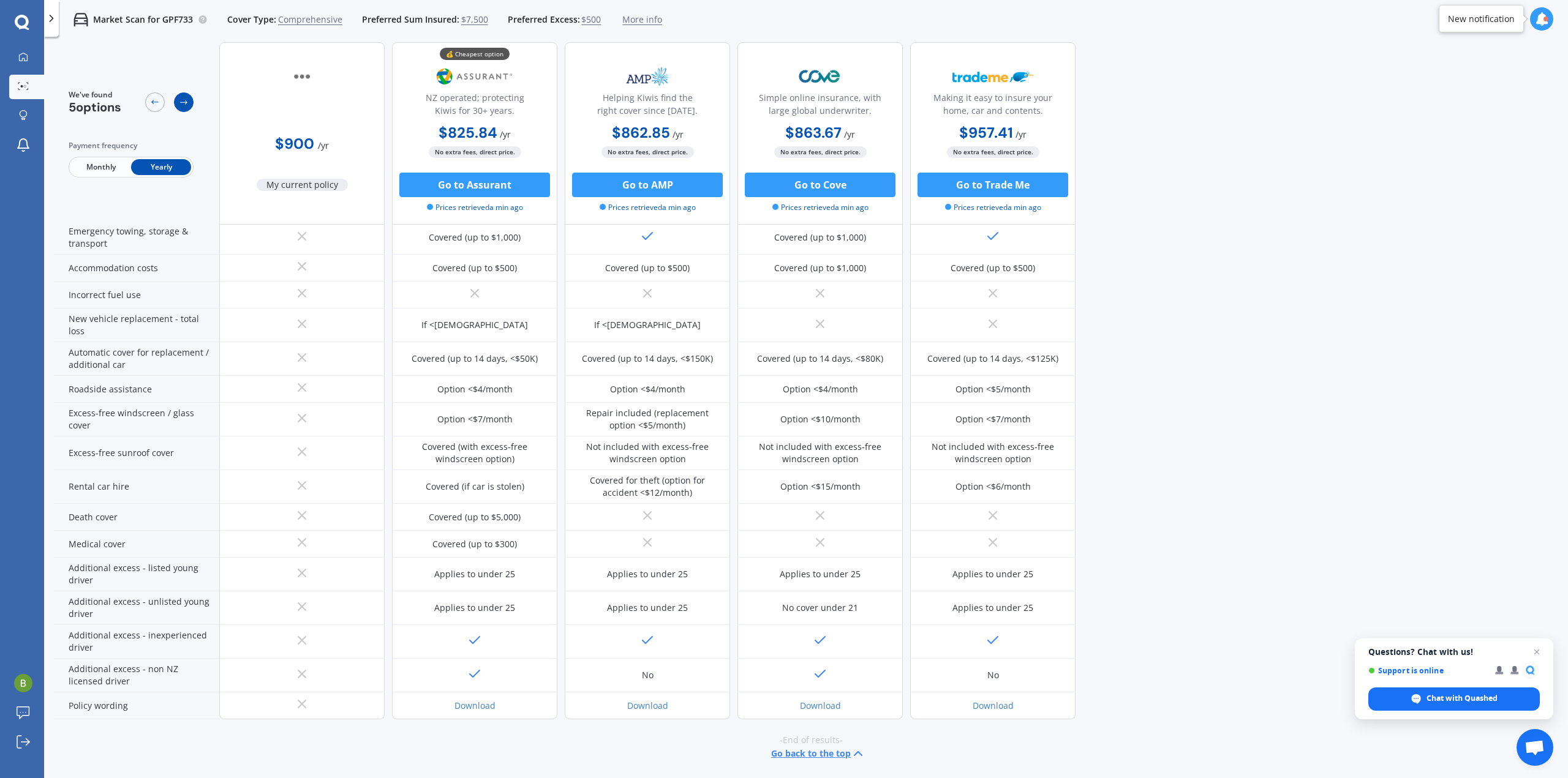
click at [180, 108] on div at bounding box center [183, 102] width 20 height 20
click at [142, 104] on div "We've found 5 options" at bounding box center [131, 102] width 125 height 25
click at [155, 111] on div at bounding box center [155, 102] width 20 height 20
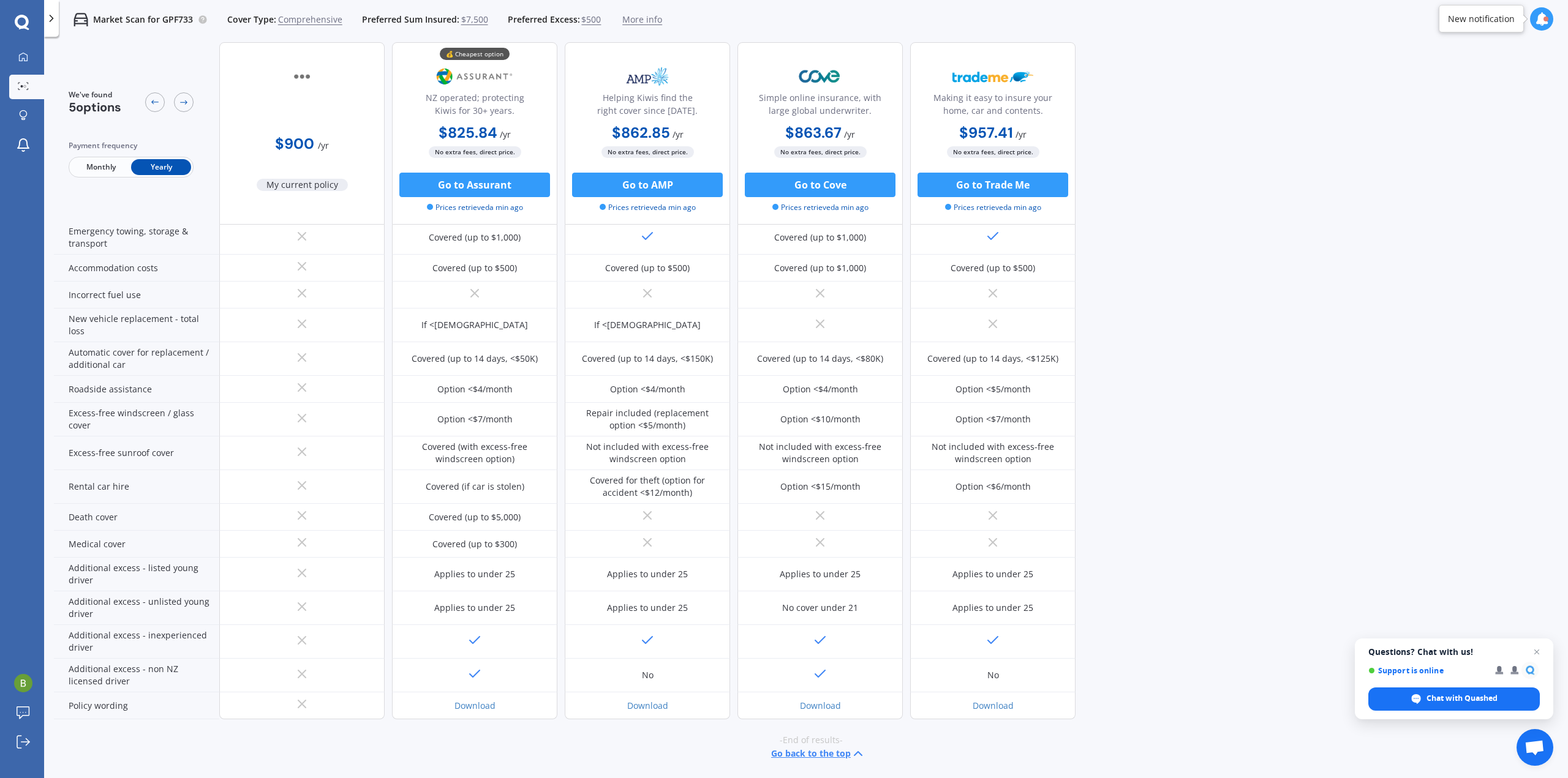
click at [104, 169] on span "Monthly" at bounding box center [100, 167] width 60 height 16
click at [159, 170] on span "Yearly" at bounding box center [161, 167] width 60 height 16
click at [32, 122] on div at bounding box center [23, 115] width 18 height 12
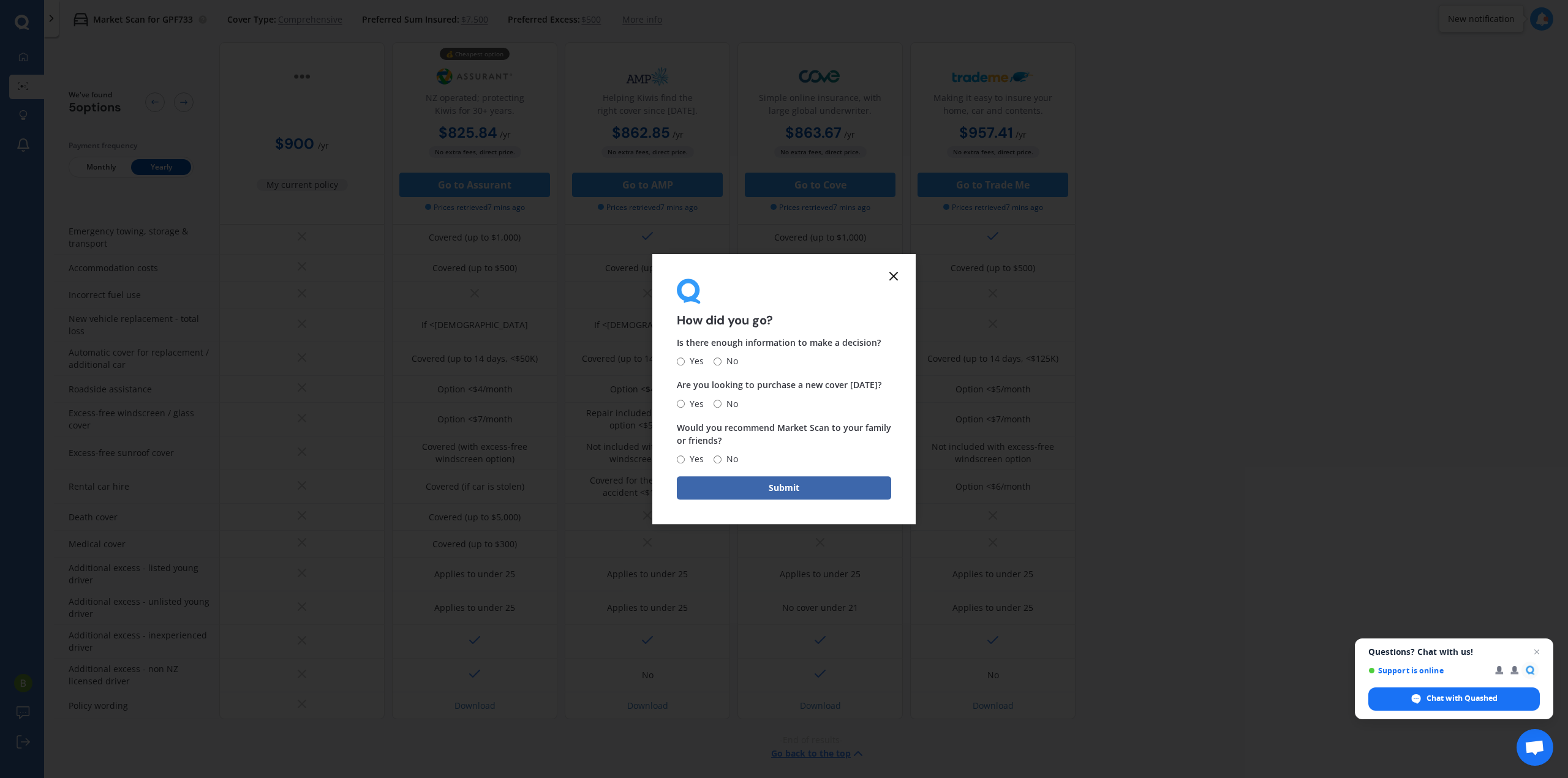
click at [900, 268] on form "How did you go? Is there enough information to make a decision? Yes No Are you …" at bounding box center [784, 389] width 264 height 271
click at [893, 275] on line at bounding box center [893, 276] width 7 height 7
